Goal: Task Accomplishment & Management: Use online tool/utility

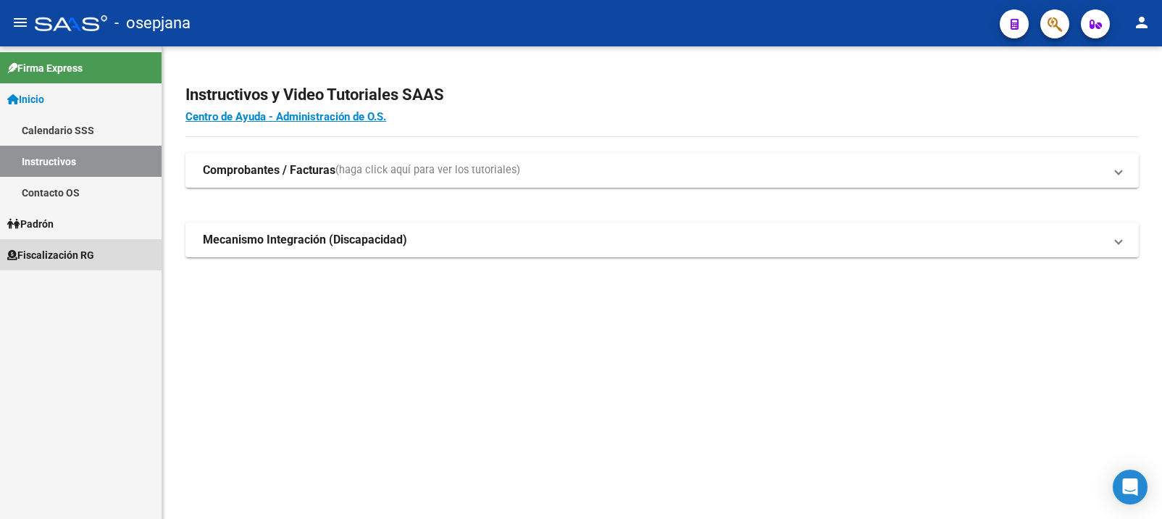
click at [52, 254] on span "Fiscalización RG" at bounding box center [50, 255] width 87 height 16
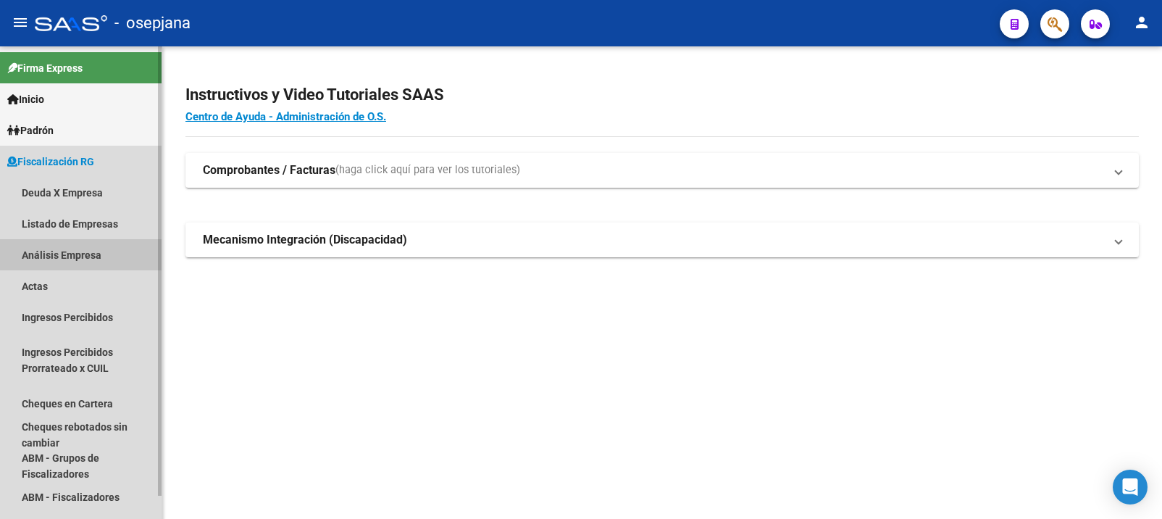
click at [46, 253] on link "Análisis Empresa" at bounding box center [81, 254] width 162 height 31
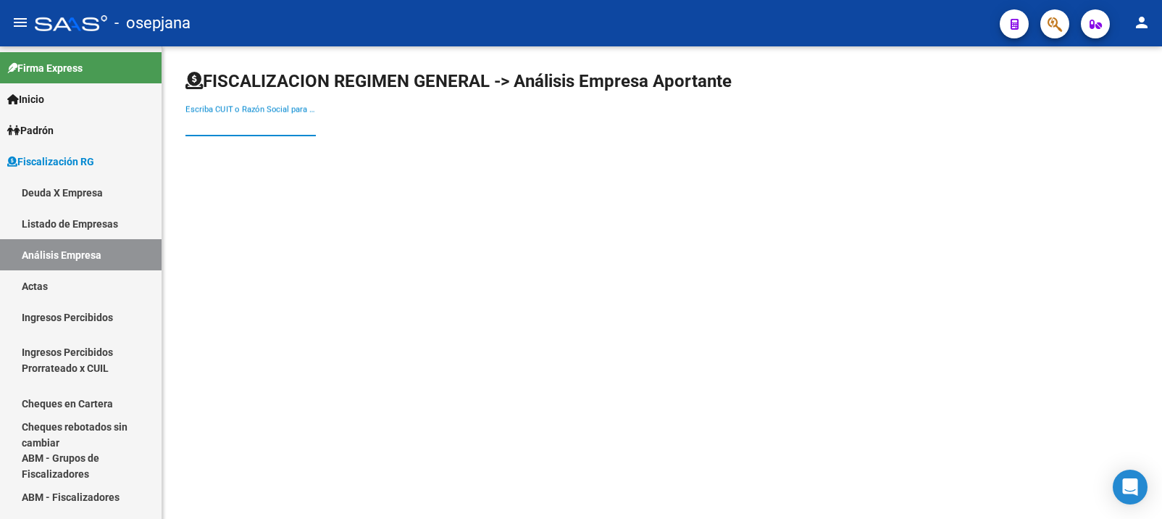
click at [237, 128] on input "Escriba CUIT o Razón Social para buscar" at bounding box center [250, 124] width 130 height 13
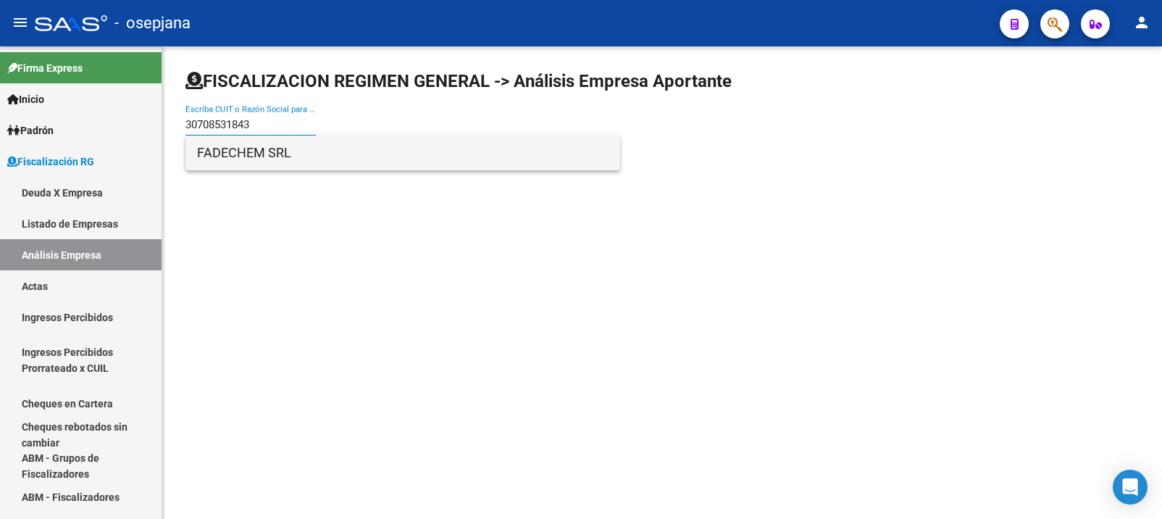
type input "30708531843"
click at [239, 161] on span "FADECHEM SRL" at bounding box center [402, 152] width 411 height 35
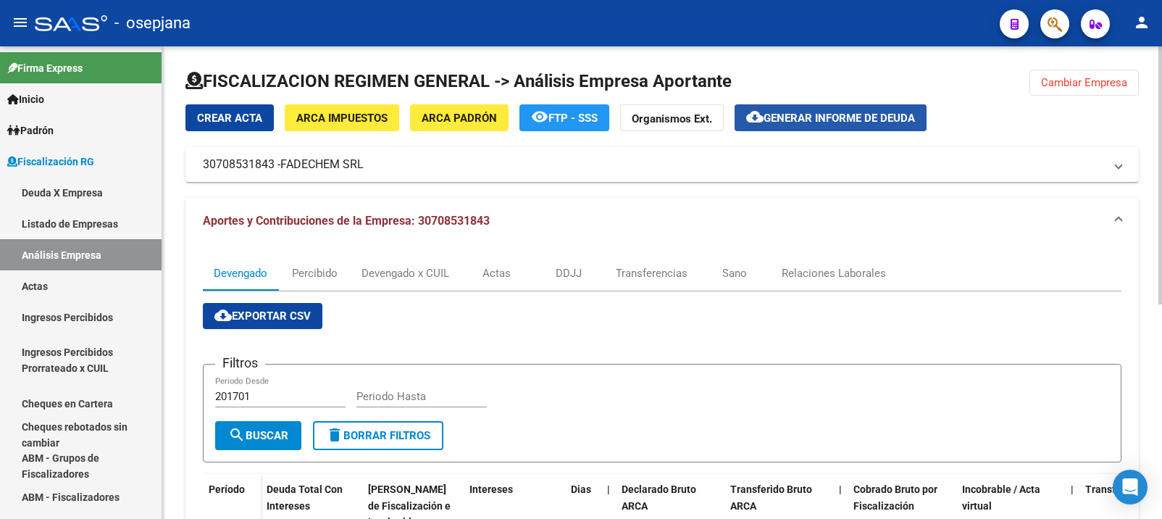
click at [813, 114] on span "Generar informe de deuda" at bounding box center [838, 118] width 151 height 13
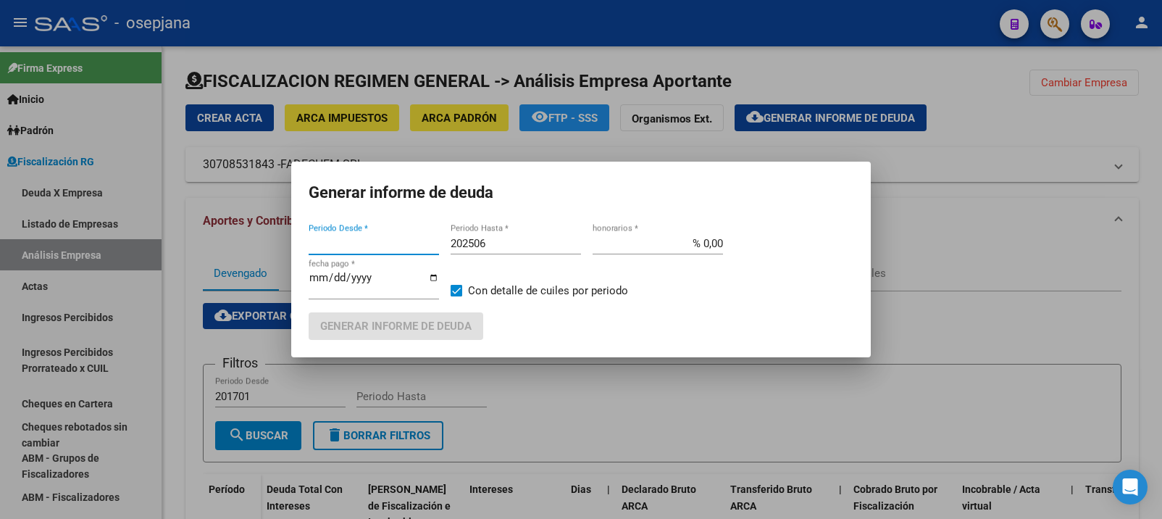
type input "202502"
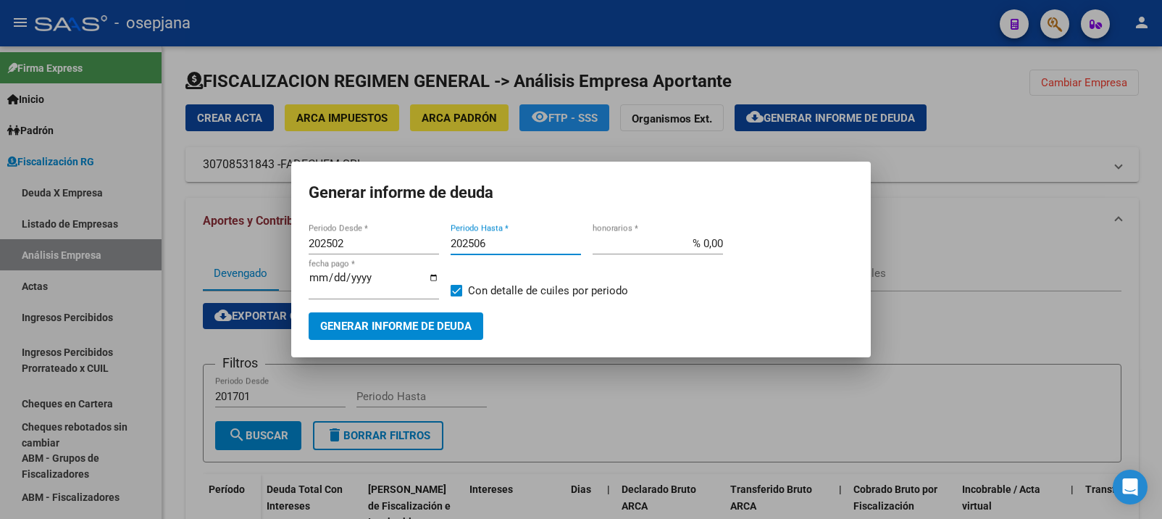
click at [487, 243] on input "202506" at bounding box center [515, 243] width 130 height 13
type input "202508"
click at [706, 245] on input "% 0,00" at bounding box center [657, 243] width 130 height 13
type input "% 10,00"
click at [330, 283] on input "[DATE]" at bounding box center [374, 283] width 130 height 23
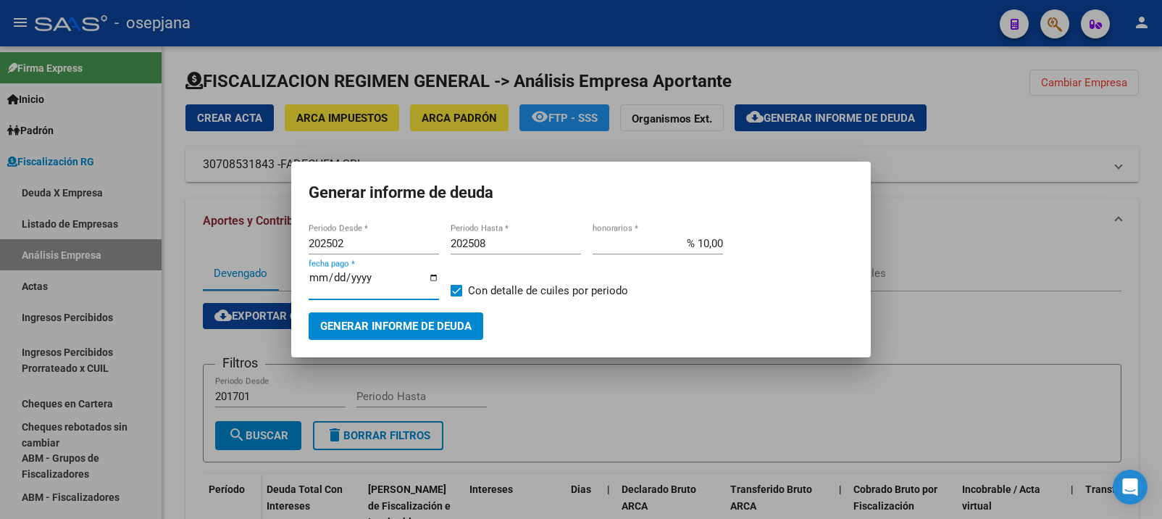
type input "[DATE]"
click at [379, 322] on span "Generar informe de deuda" at bounding box center [395, 326] width 151 height 13
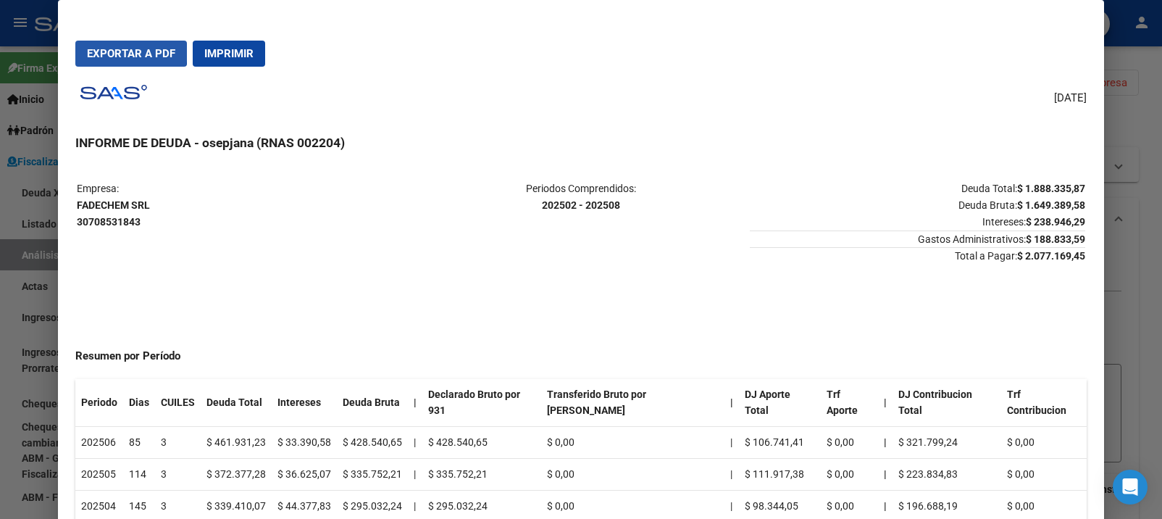
click at [117, 50] on span "Exportar a PDF" at bounding box center [131, 53] width 88 height 13
